Goal: Task Accomplishment & Management: Complete application form

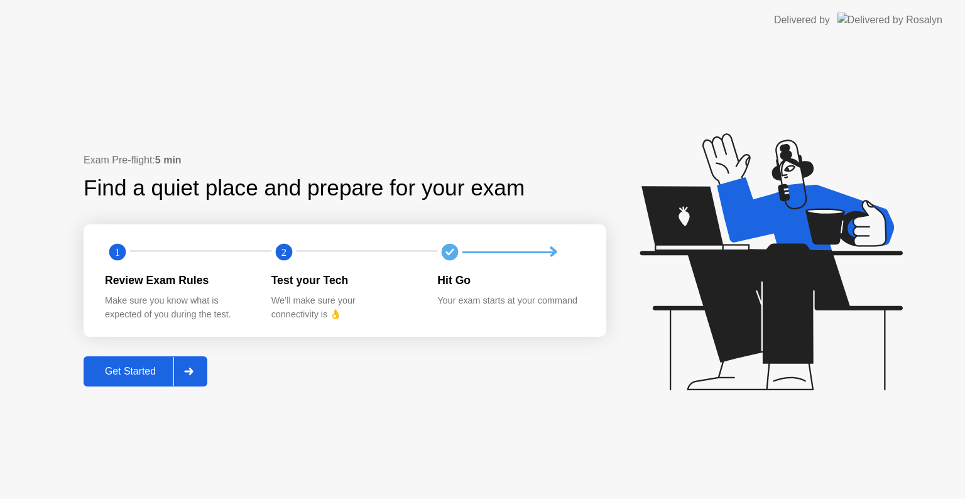
click at [141, 360] on button "Get Started" at bounding box center [146, 371] width 124 height 30
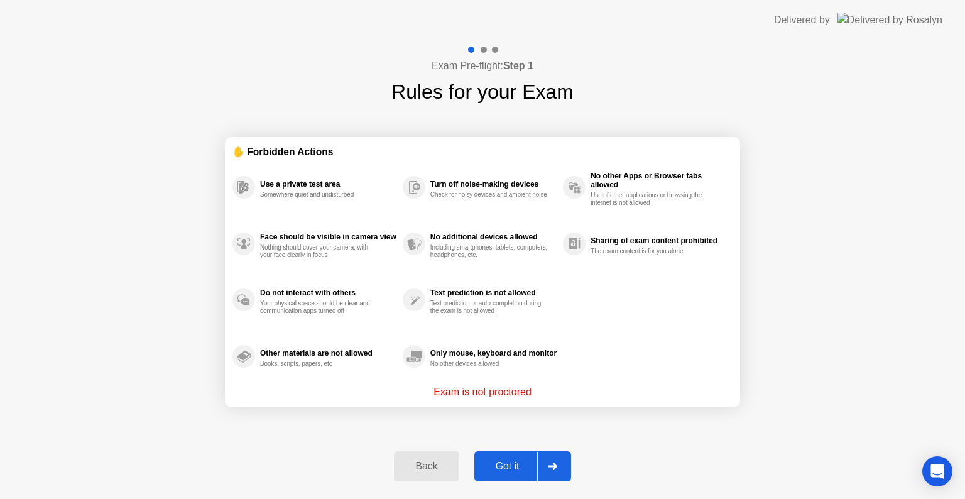
click at [513, 461] on div "Got it" at bounding box center [507, 466] width 59 height 11
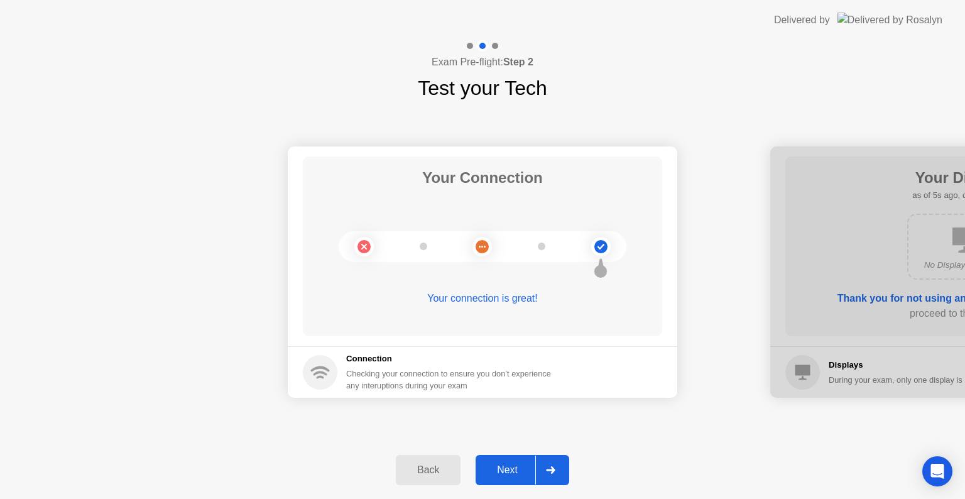
click at [549, 466] on icon at bounding box center [550, 470] width 9 height 8
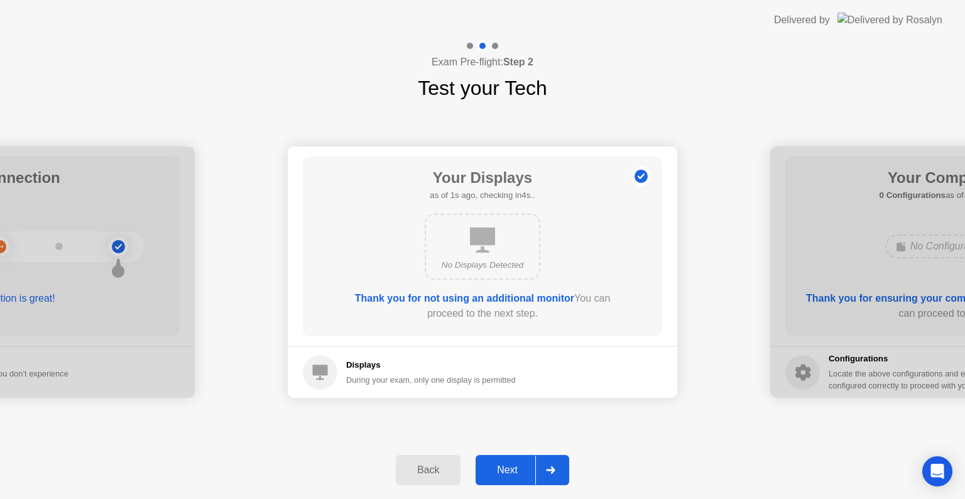
click at [549, 466] on icon at bounding box center [550, 470] width 9 height 8
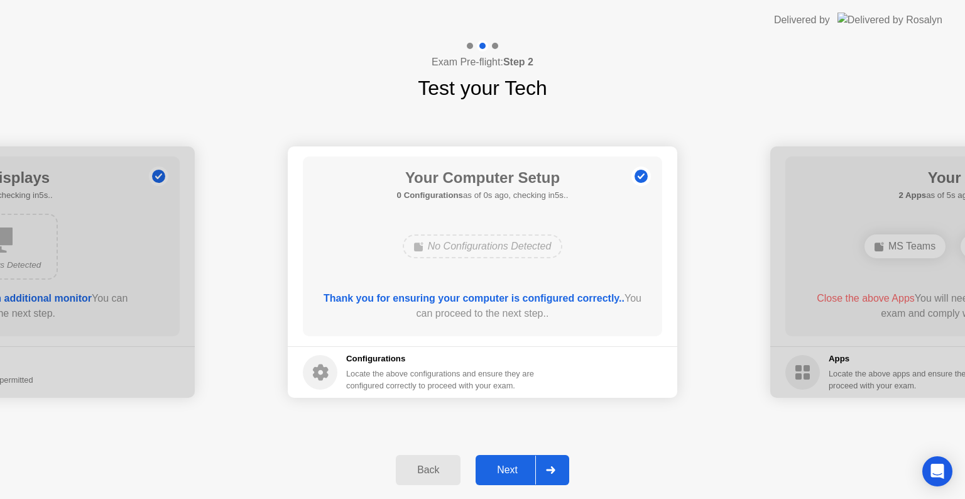
click at [549, 466] on icon at bounding box center [550, 470] width 9 height 8
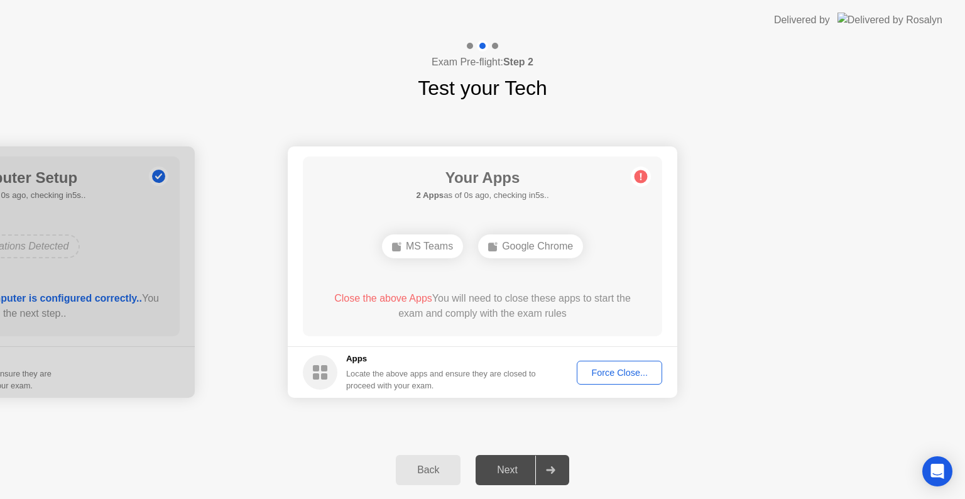
click at [432, 465] on div "Back" at bounding box center [428, 469] width 57 height 11
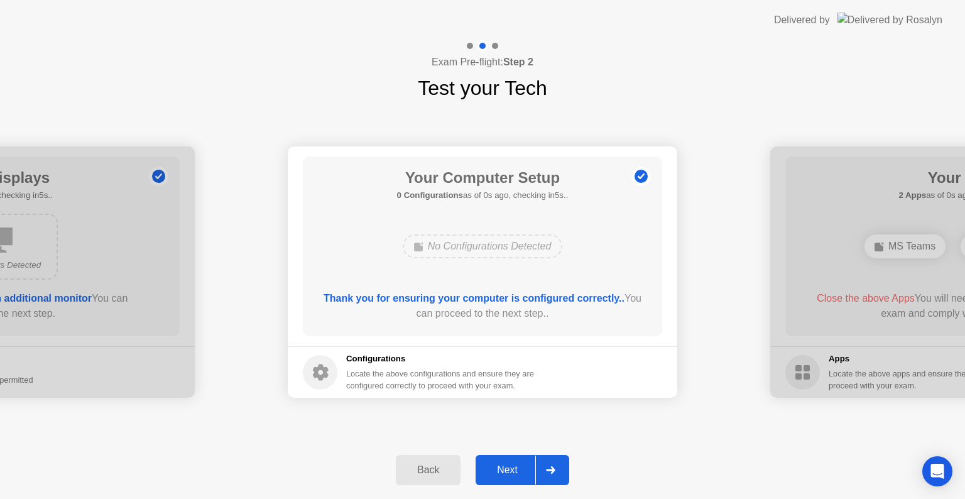
click at [540, 467] on div at bounding box center [551, 470] width 30 height 29
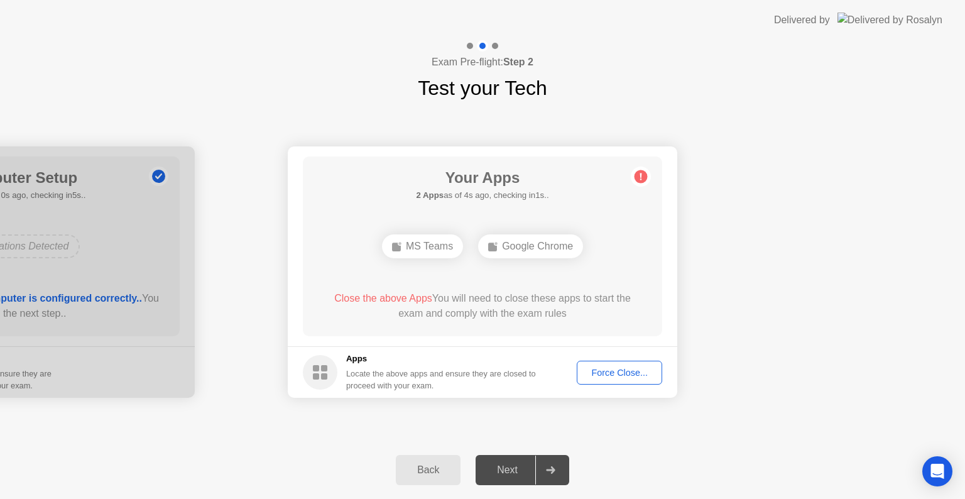
click at [639, 448] on div "Back Next" at bounding box center [482, 470] width 965 height 58
click at [568, 241] on div "Google Chrome" at bounding box center [483, 246] width 288 height 34
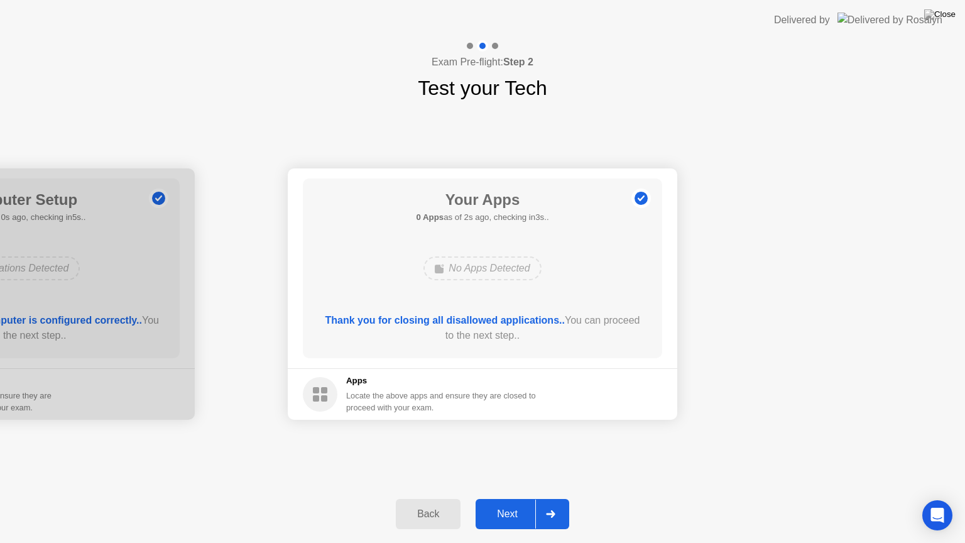
click at [558, 498] on div at bounding box center [551, 514] width 30 height 29
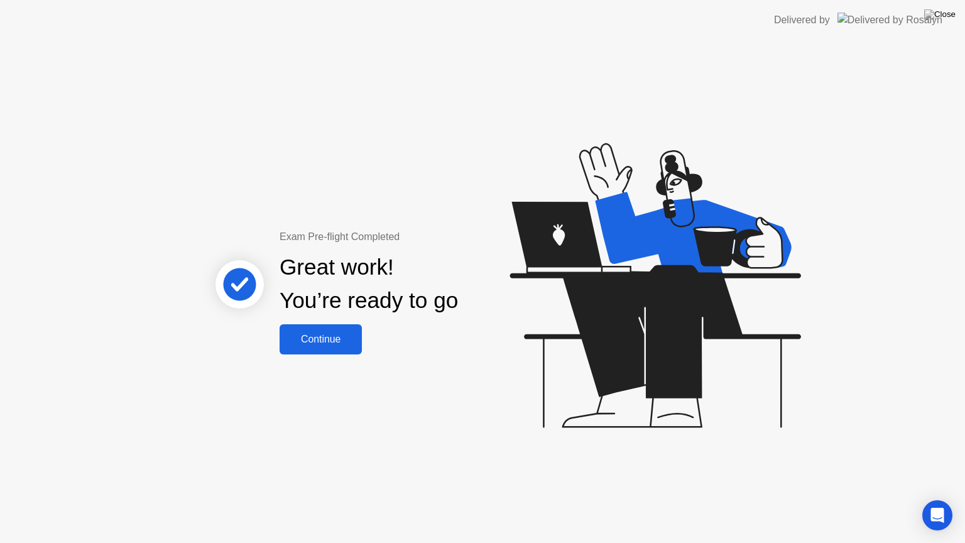
click at [329, 348] on button "Continue" at bounding box center [321, 339] width 82 height 30
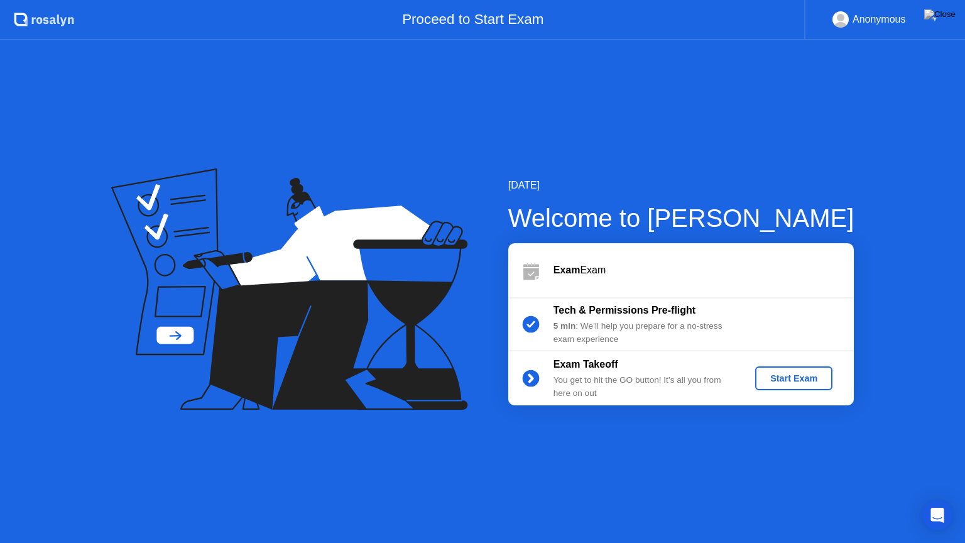
click at [784, 380] on div "Start Exam" at bounding box center [794, 378] width 67 height 10
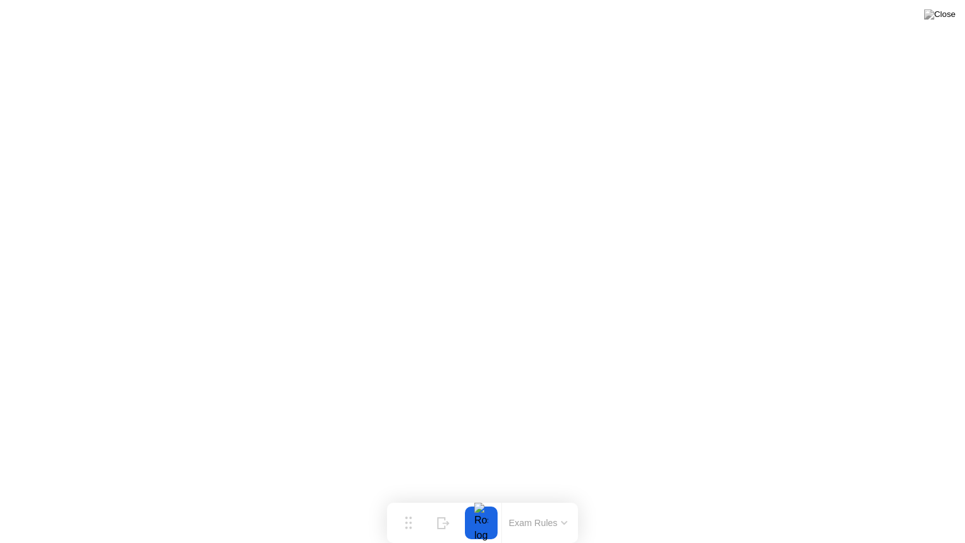
click at [487, 498] on div at bounding box center [481, 523] width 26 height 33
click at [547, 498] on button "Exam Rules" at bounding box center [538, 522] width 67 height 11
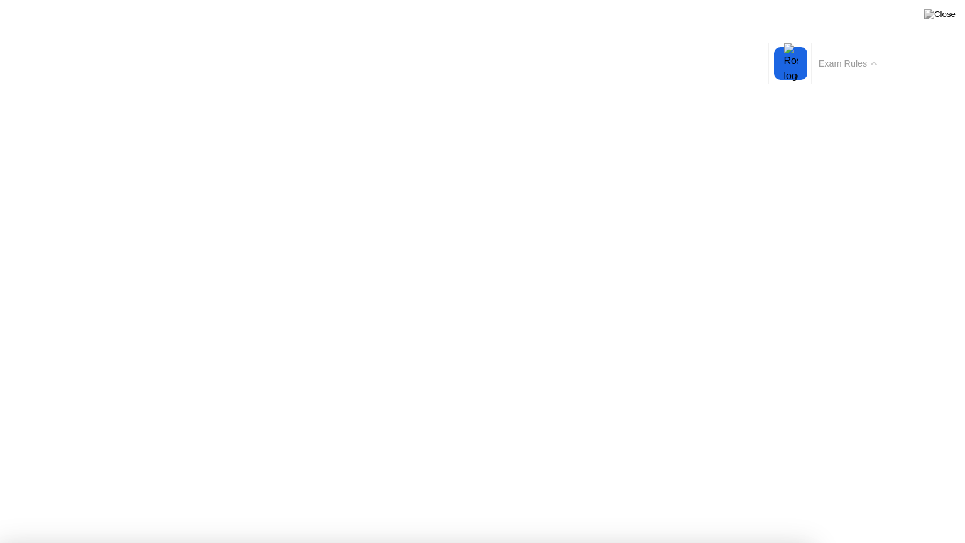
click at [854, 68] on button "Exam Rules" at bounding box center [848, 63] width 67 height 11
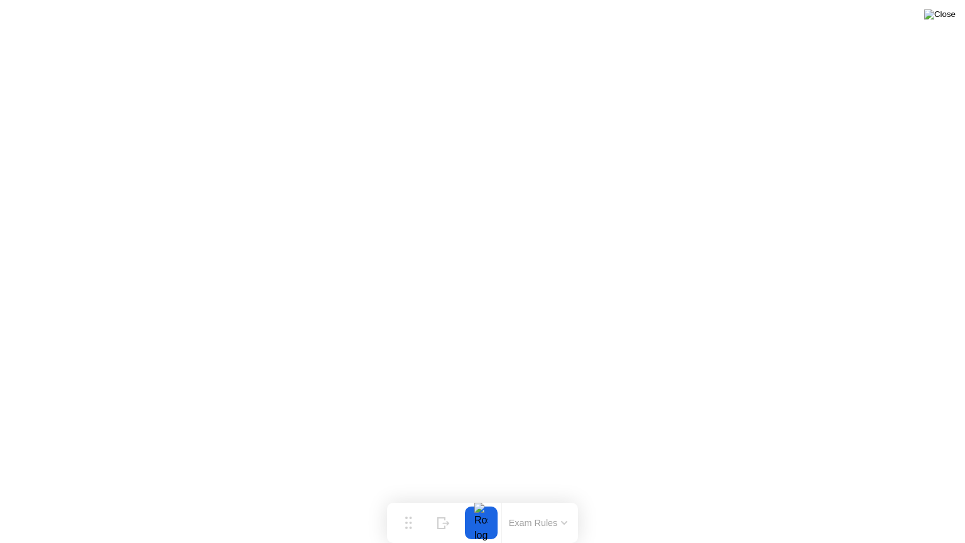
click at [950, 19] on img at bounding box center [940, 14] width 31 height 10
click at [417, 498] on div "Move" at bounding box center [408, 533] width 16 height 8
click at [447, 498] on div at bounding box center [443, 523] width 13 height 12
click at [918, 498] on div "Show" at bounding box center [916, 533] width 17 height 8
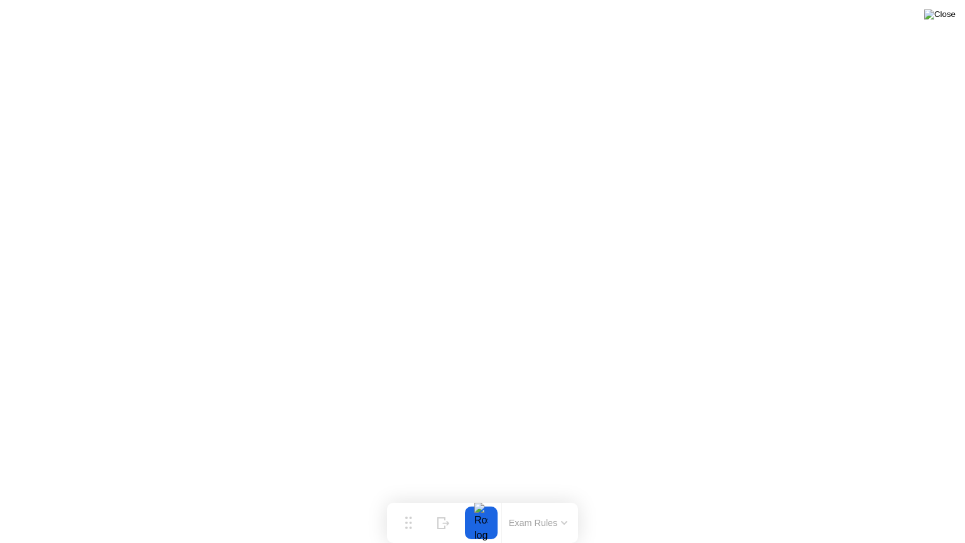
click at [945, 15] on img at bounding box center [940, 14] width 31 height 10
click at [947, 16] on img at bounding box center [940, 14] width 31 height 10
drag, startPoint x: 497, startPoint y: 307, endPoint x: 514, endPoint y: 289, distance: 24.9
